Goal: Find contact information: Find contact information

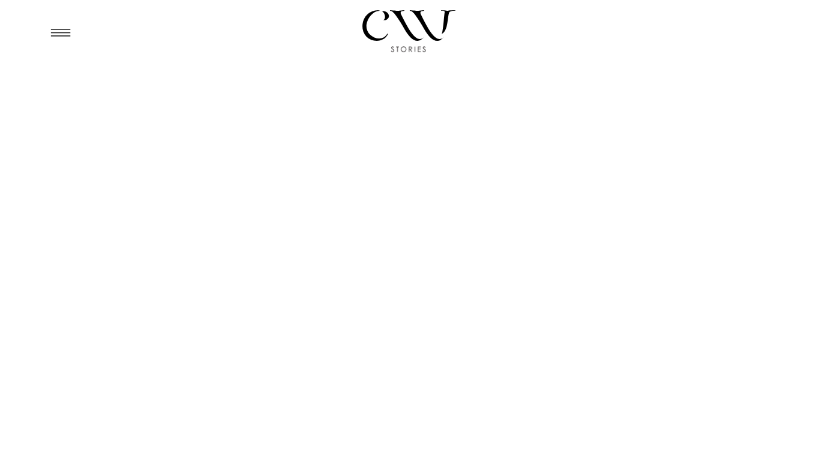
click at [71, 33] on icon at bounding box center [60, 33] width 29 height 28
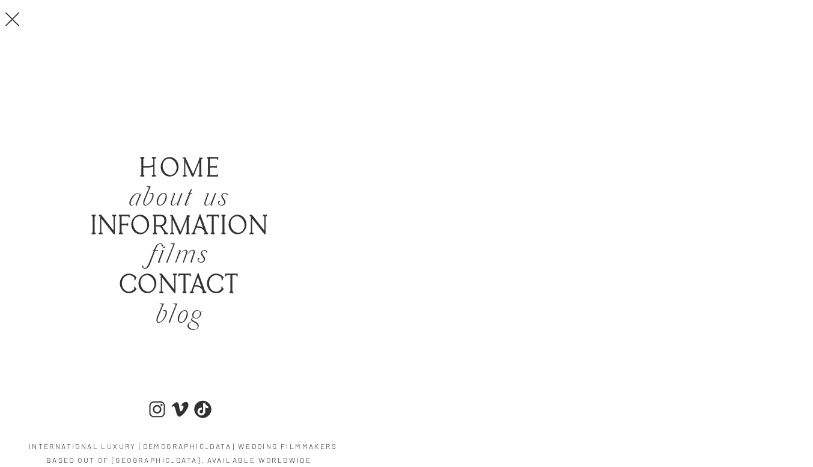
scroll to position [263, 0]
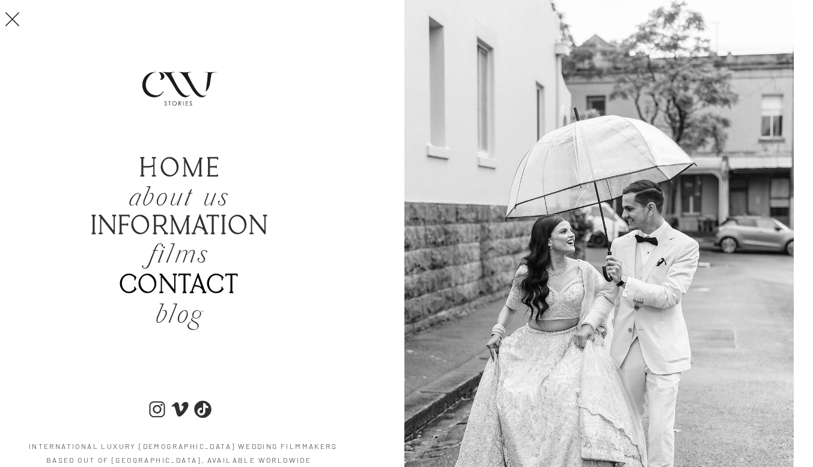
click at [213, 276] on b "Contact" at bounding box center [179, 285] width 120 height 31
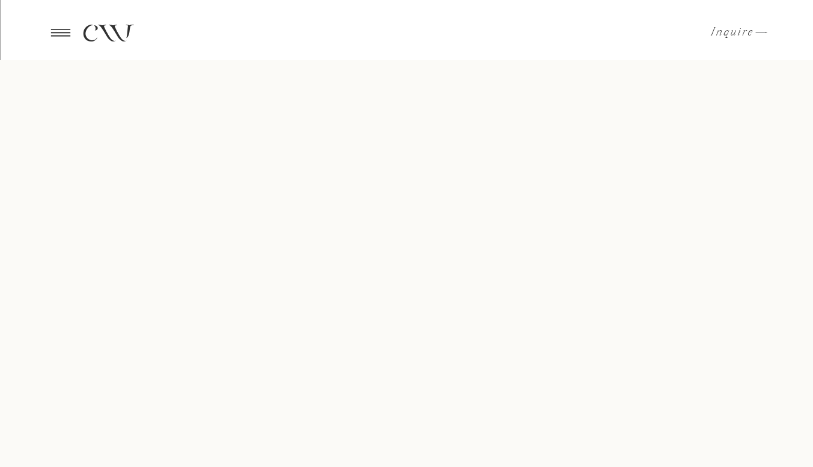
scroll to position [738, 0]
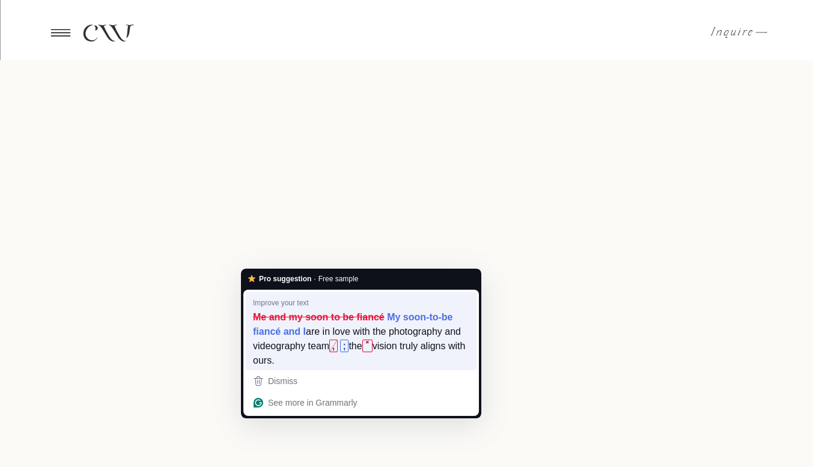
click at [447, 315] on strong "My soon-to-be fiancé and I" at bounding box center [352, 324] width 199 height 28
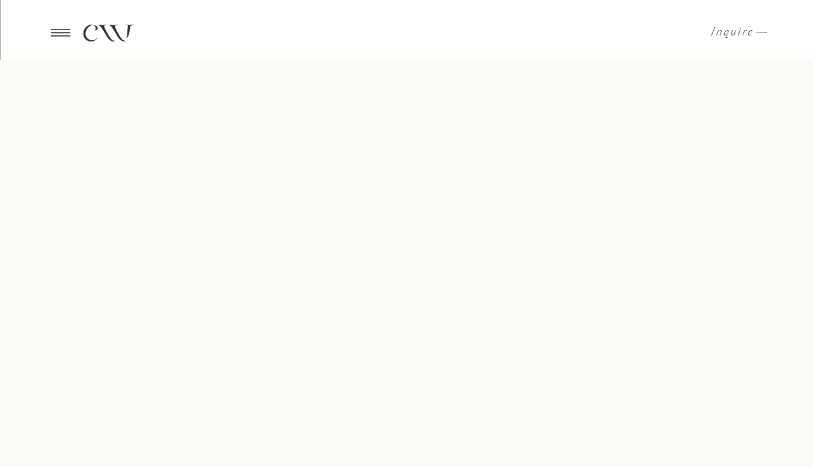
scroll to position [741, 0]
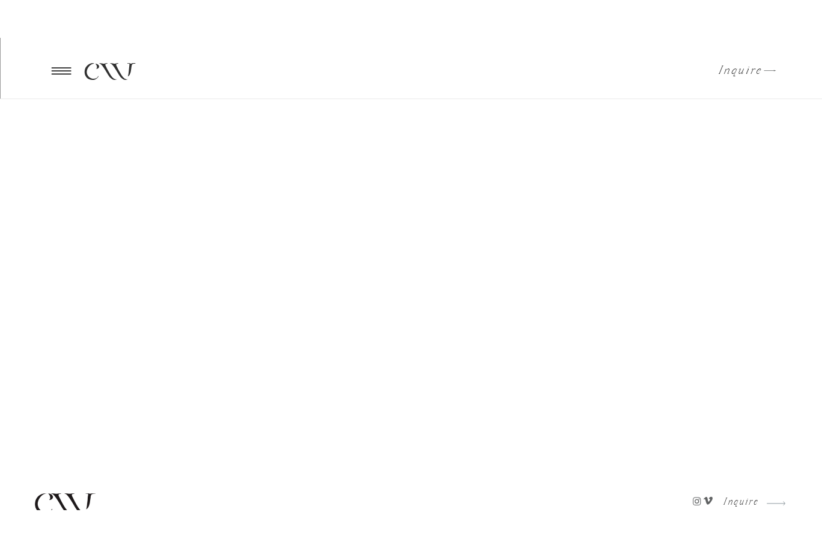
scroll to position [314, 0]
